Goal: Transaction & Acquisition: Purchase product/service

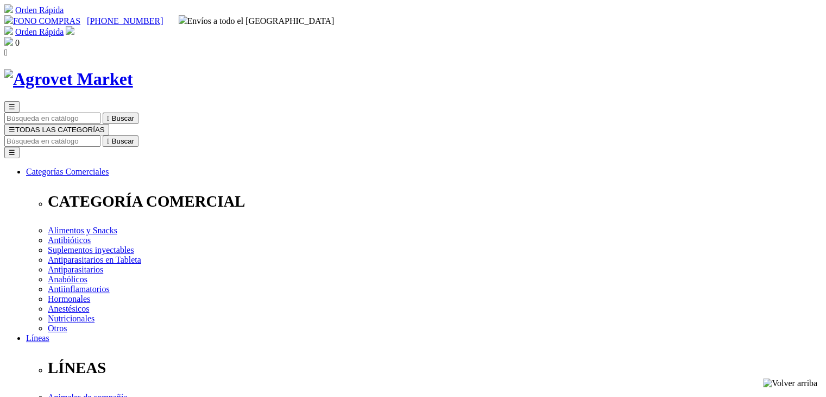
type input "[PERSON_NAME][EMAIL_ADDRESS][DOMAIN_NAME]"
drag, startPoint x: 364, startPoint y: 318, endPoint x: 342, endPoint y: 296, distance: 31.1
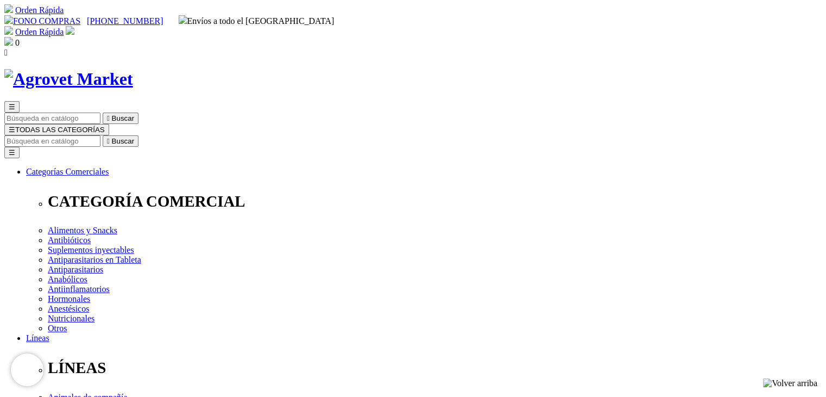
type input "[PERSON_NAME][EMAIL_ADDRESS][DOMAIN_NAME]"
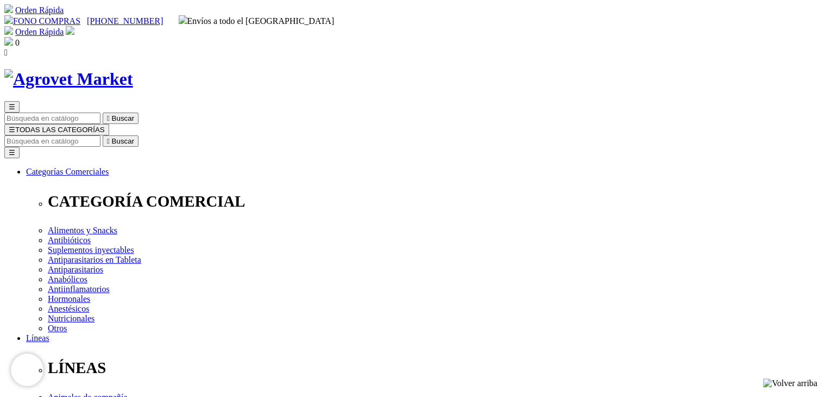
type input "nathalie.abad@outlook.com.pe"
click at [13, 37] on img at bounding box center [8, 41] width 9 height 9
click at [74, 26] on img at bounding box center [70, 30] width 9 height 9
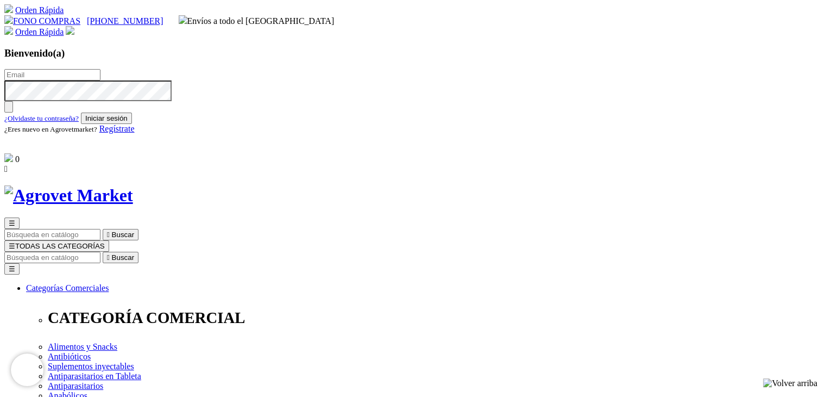
click at [100, 70] on input "text" at bounding box center [52, 74] width 96 height 11
type input "nathalie.abad@outlook.com.pe"
click at [132, 124] on button "Iniciar sesión" at bounding box center [106, 117] width 51 height 11
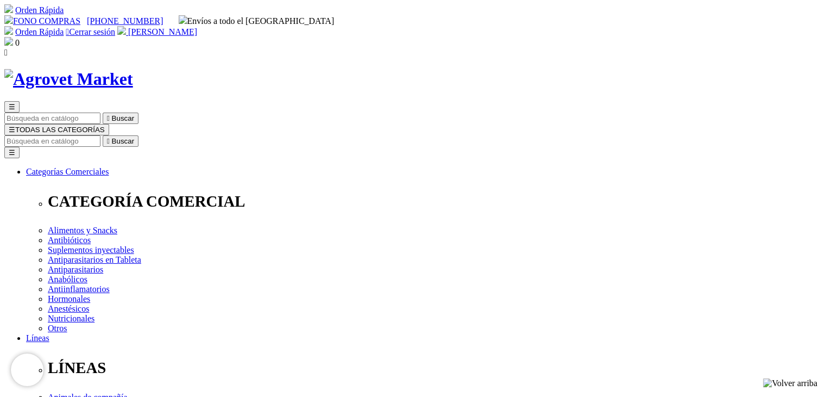
click at [13, 37] on img at bounding box center [8, 41] width 9 height 9
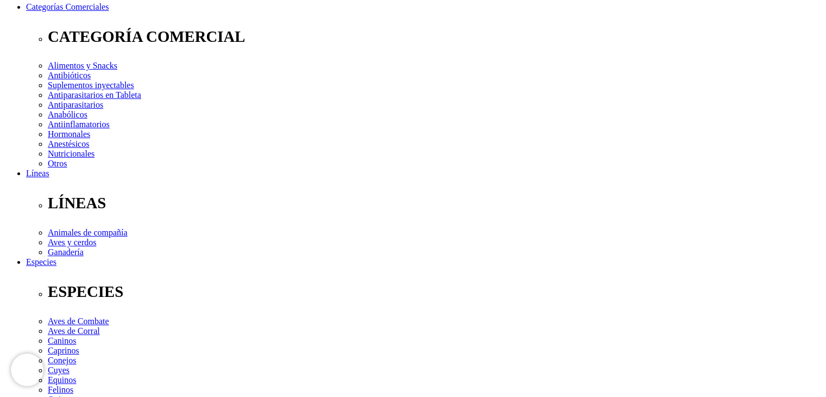
scroll to position [3, 0]
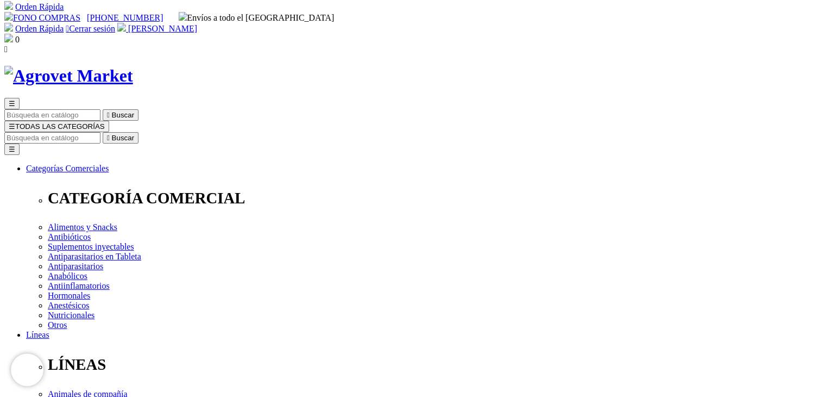
click at [197, 24] on span "[PERSON_NAME]" at bounding box center [162, 28] width 69 height 9
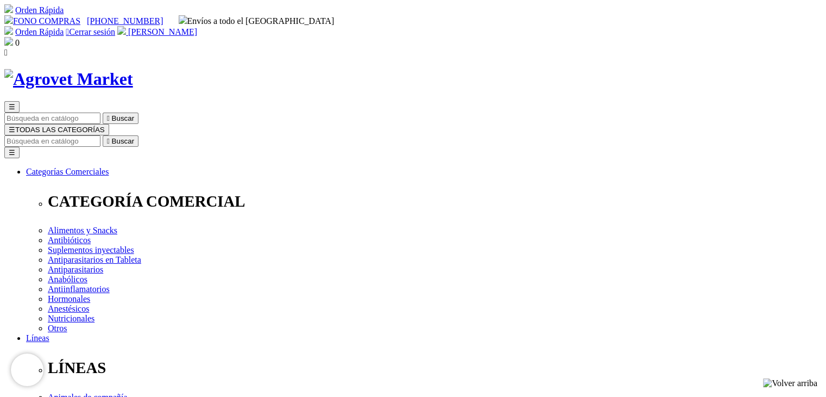
click at [100, 135] on input "Buscar" at bounding box center [52, 140] width 96 height 11
type input "floraviva"
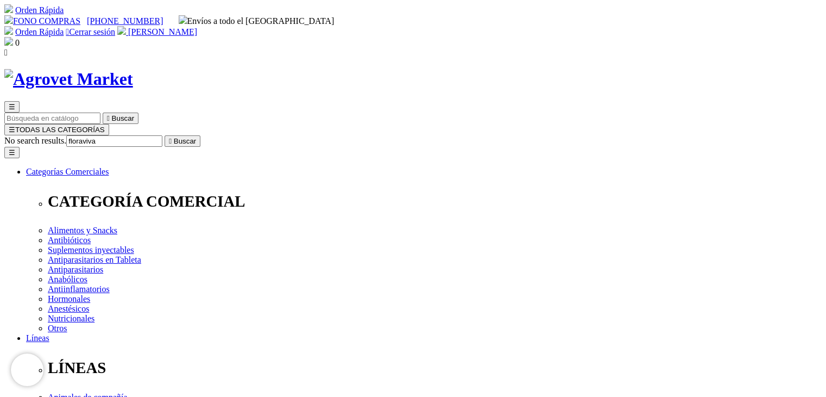
click at [165, 135] on button " Buscar" at bounding box center [183, 140] width 36 height 11
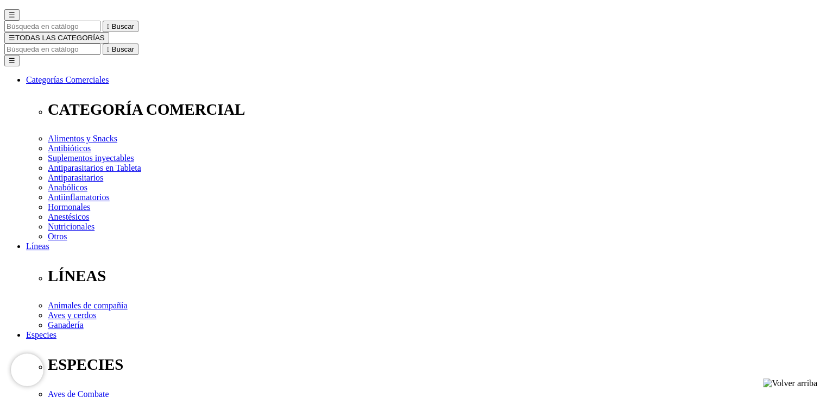
scroll to position [123, 0]
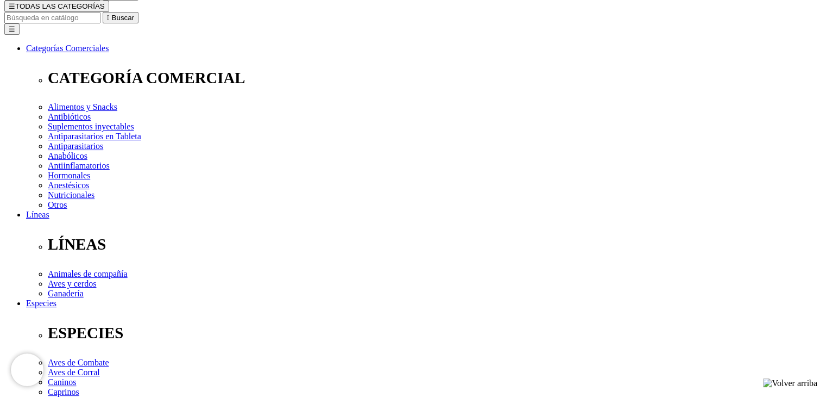
type input "4"
select select "84"
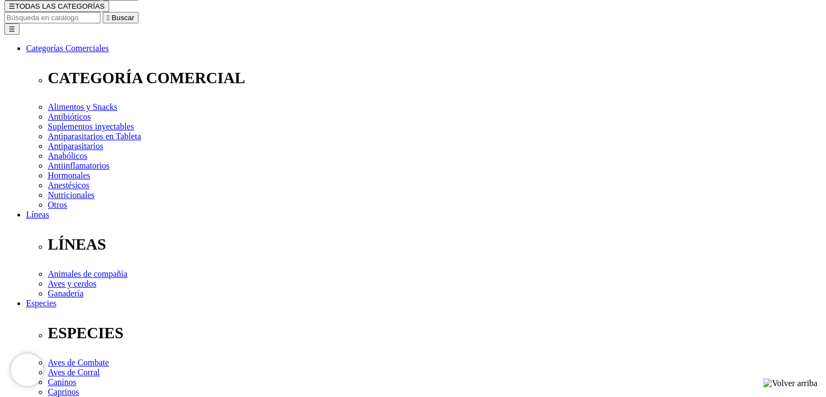
type input "3"
select select "84"
type input "2"
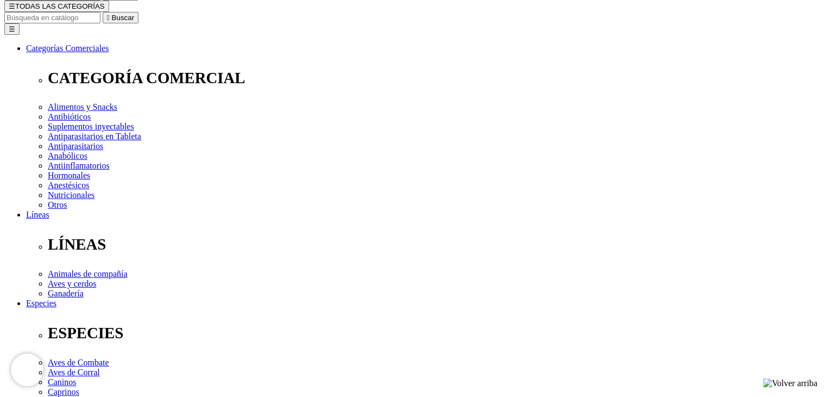
select select "84"
type input "1"
select select "84"
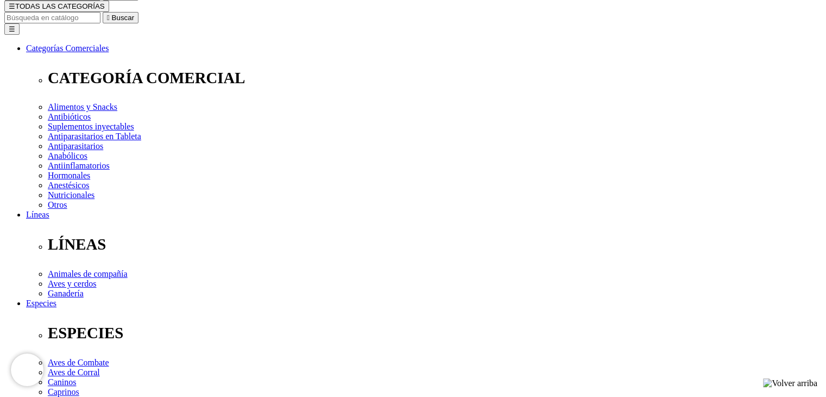
select select "84"
type input "1"
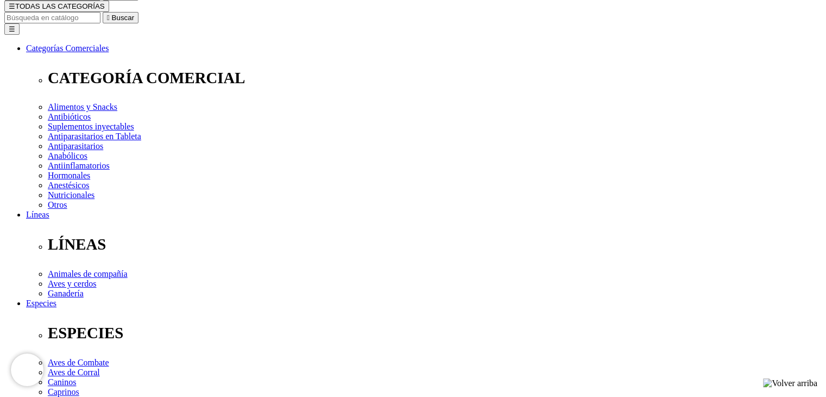
select select "84"
type input "2"
select select "84"
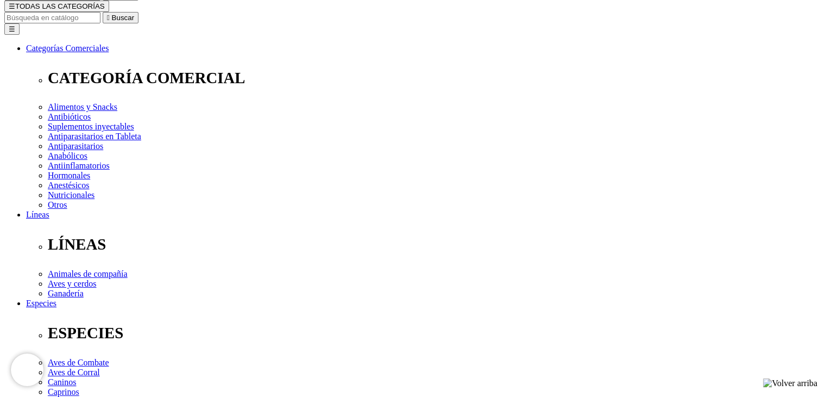
select select "84"
type input "1"
select select "84"
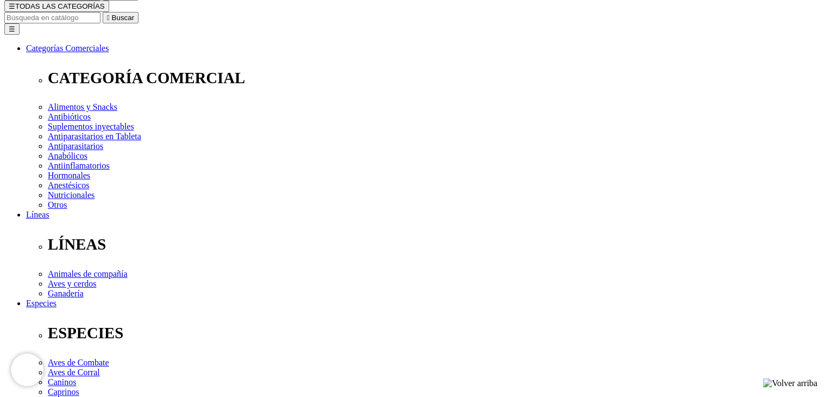
type input "3"
select select "84"
type input "4"
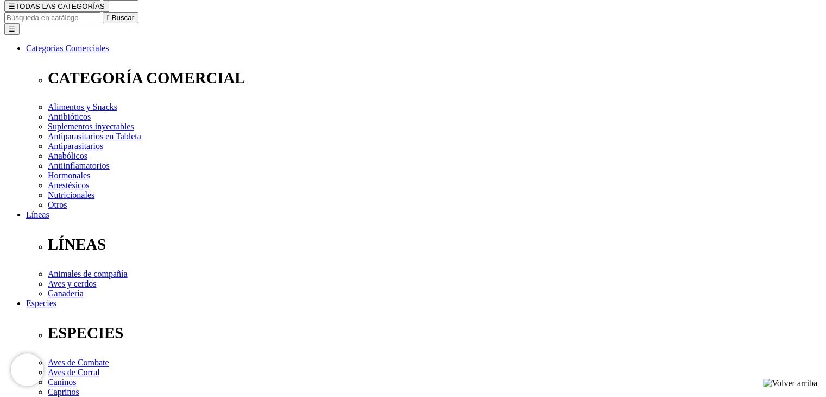
select select "84"
type input "1"
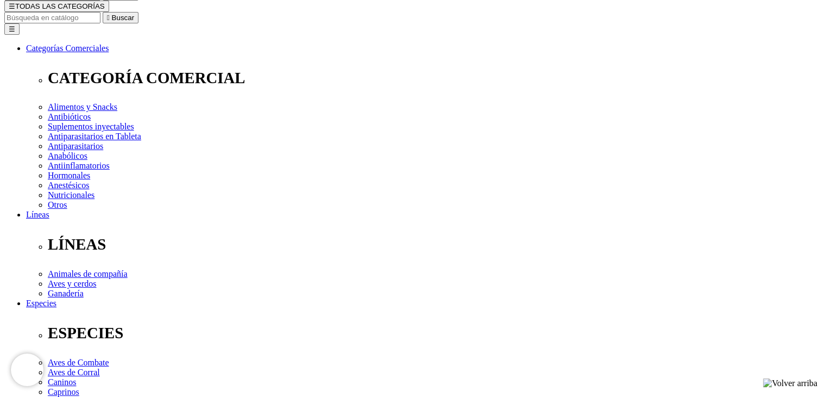
select select "84"
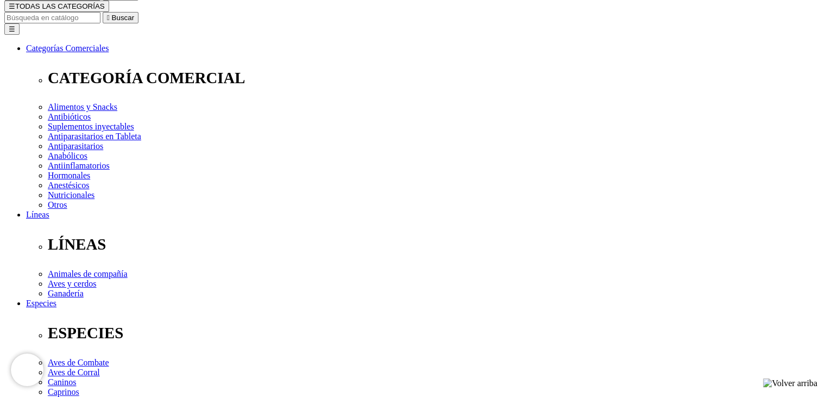
select select "84"
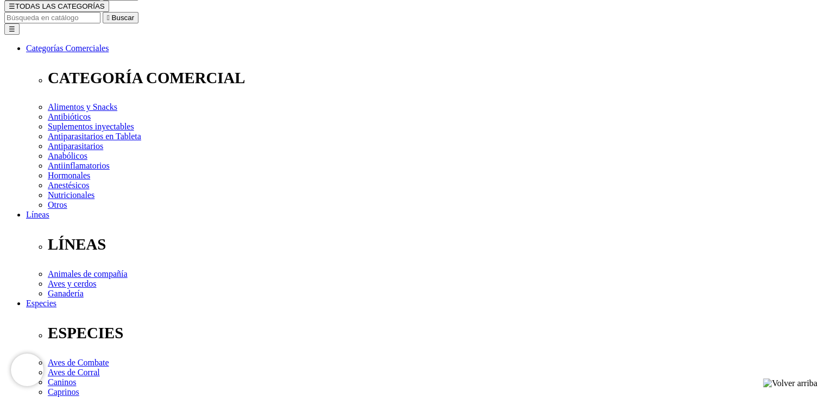
select select "84"
